Goal: Task Accomplishment & Management: Manage account settings

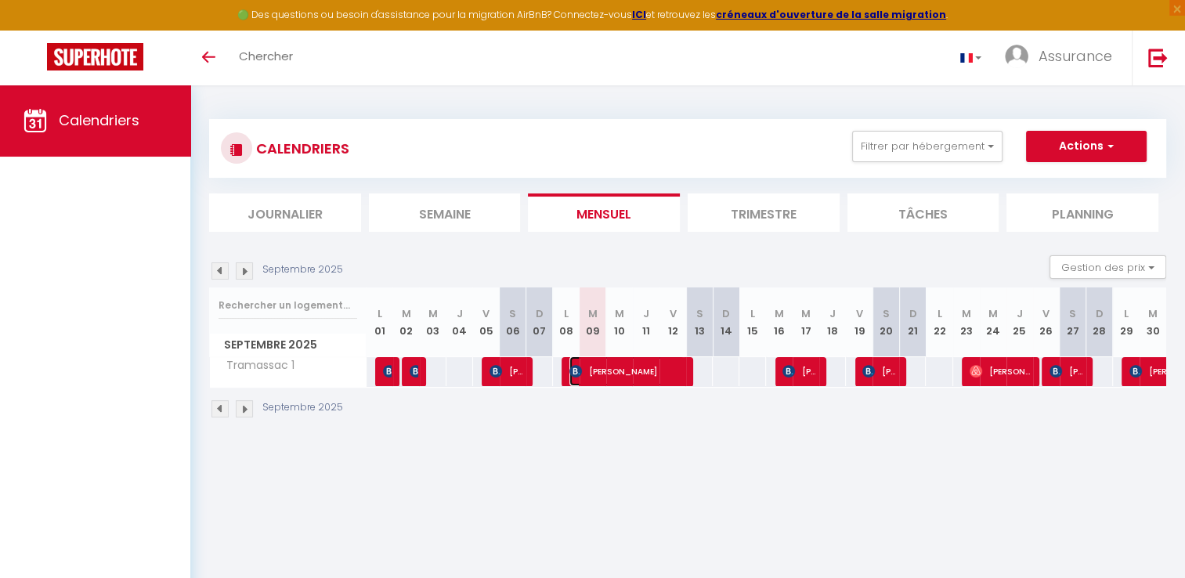
click at [658, 364] on span "[PERSON_NAME]" at bounding box center [627, 372] width 115 height 30
select select "OK"
select select "0"
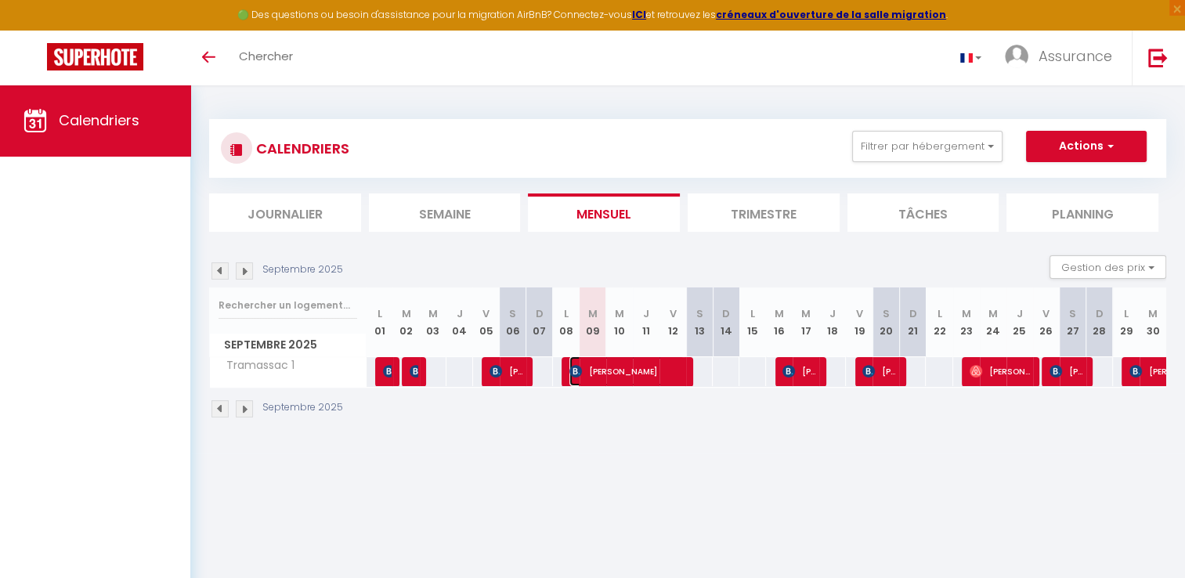
select select "1"
select select
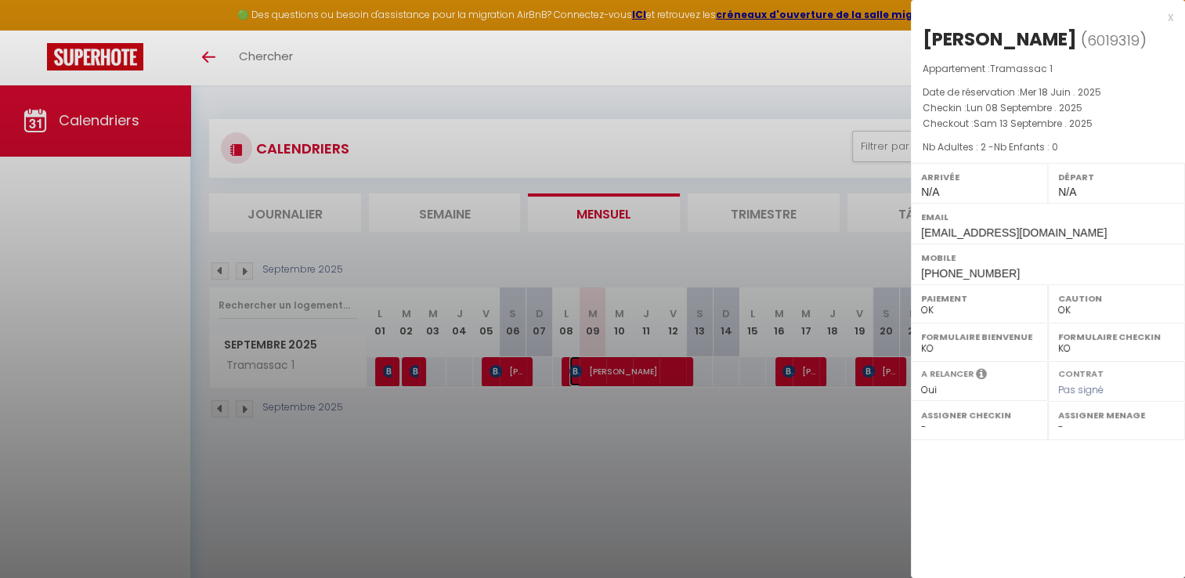
select select "22788"
click at [243, 406] on div at bounding box center [592, 289] width 1185 height 578
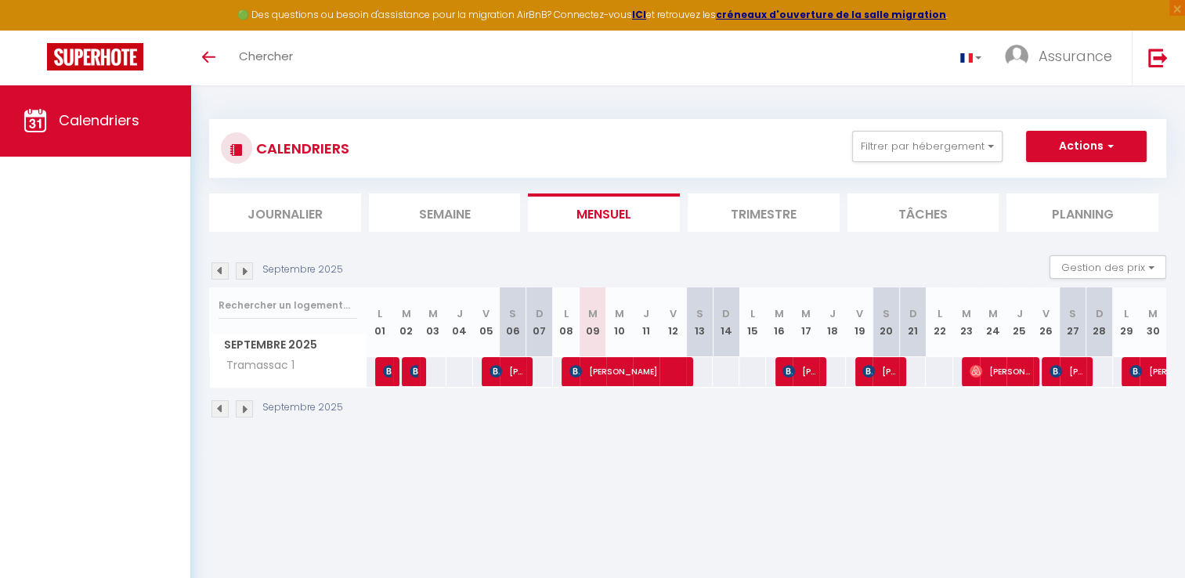
click at [243, 406] on img at bounding box center [244, 408] width 17 height 17
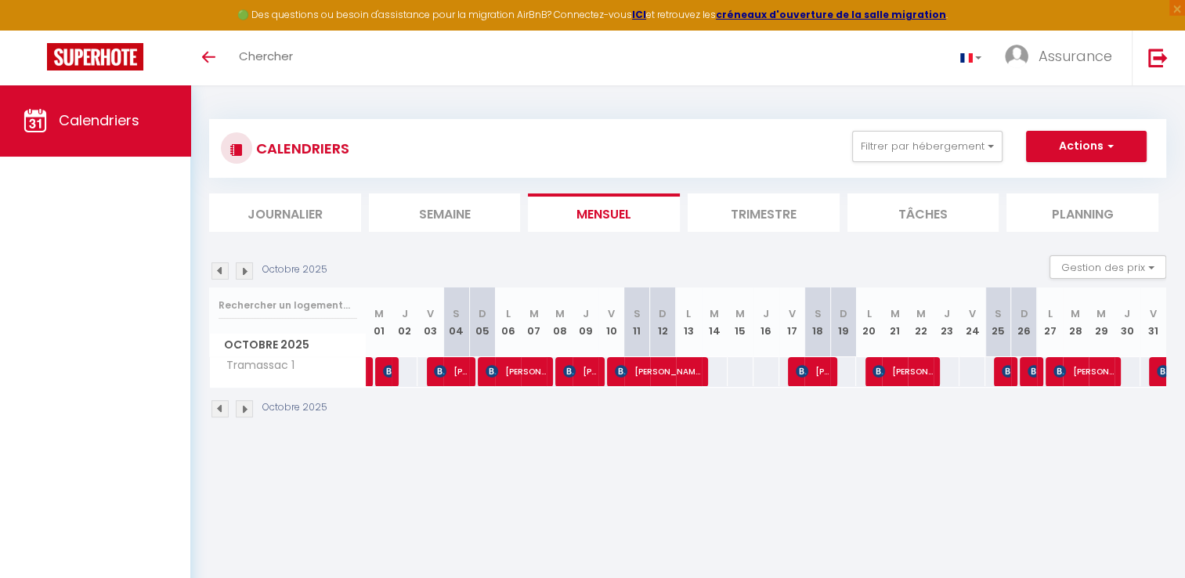
click at [243, 403] on img at bounding box center [244, 408] width 17 height 17
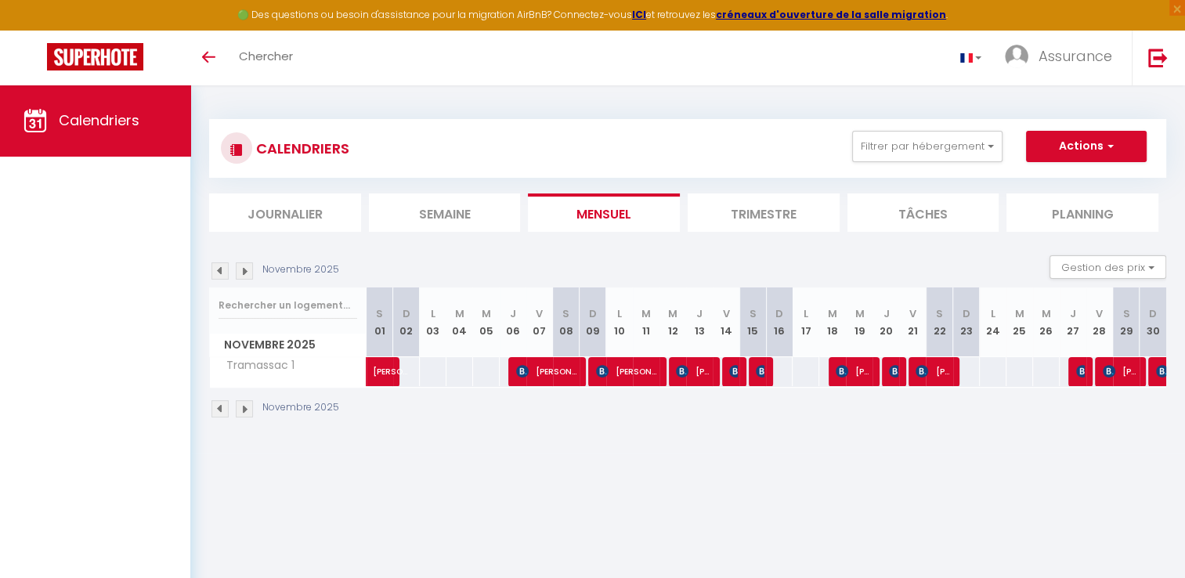
click at [241, 410] on img at bounding box center [244, 408] width 17 height 17
